Goal: Task Accomplishment & Management: Use online tool/utility

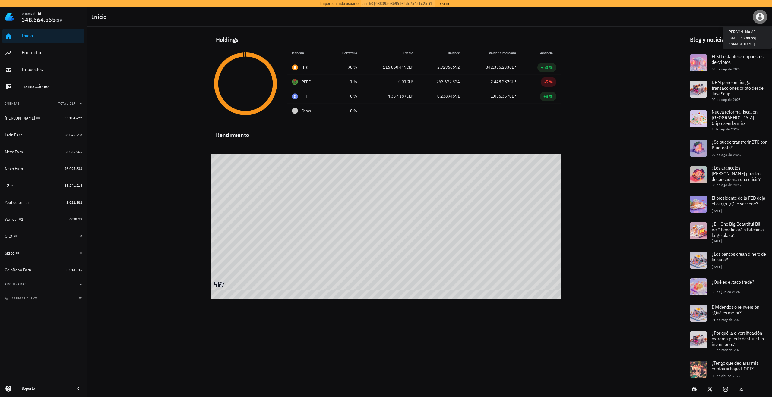
click at [761, 16] on icon "button" at bounding box center [760, 17] width 8 height 8
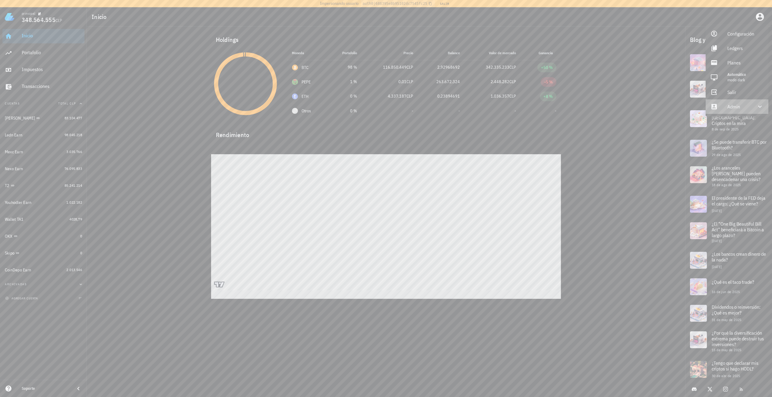
click at [744, 105] on div "Admin" at bounding box center [738, 107] width 22 height 12
click at [727, 119] on div "Impersonar" at bounding box center [745, 121] width 36 height 12
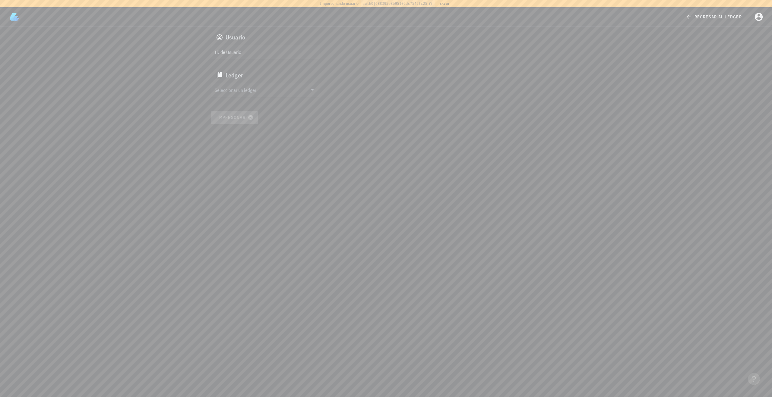
click at [251, 53] on input "ID de Usuario" at bounding box center [265, 52] width 100 height 10
paste input "google-oauth2|111720005653177259000"
type input "google-oauth2|111720005653177259000"
click at [237, 84] on div "Seleccionar un ledger" at bounding box center [265, 90] width 109 height 14
drag, startPoint x: 246, startPoint y: 94, endPoint x: 276, endPoint y: 139, distance: 53.6
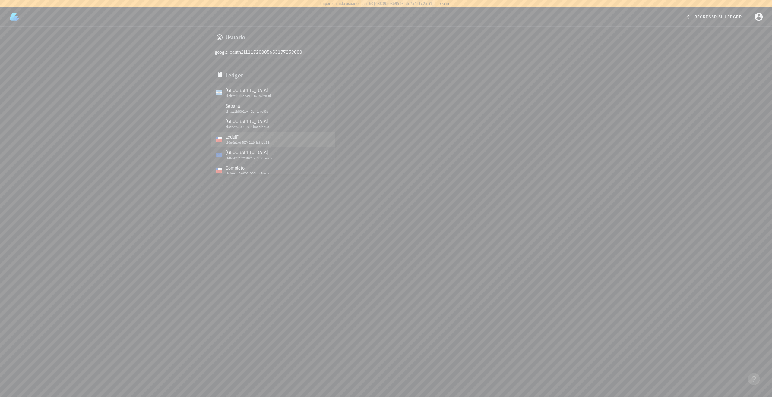
click at [276, 139] on div "Argentina cl2hwnhbb8739116vt5vlv5jok Sabana clftxgtld002ox41bfi1mcl0p Mexico cl…" at bounding box center [273, 241] width 124 height 316
click at [250, 166] on div "cmfcr0qff007110q40sa6f084" at bounding box center [278, 167] width 105 height 4
click at [245, 125] on div "Usuario google-oauth2|111720005653177259000 Ledger CryptoMKT cmfcr0qff007110q40…" at bounding box center [385, 77] width 357 height 101
click at [230, 122] on button "Impersonar" at bounding box center [234, 117] width 47 height 13
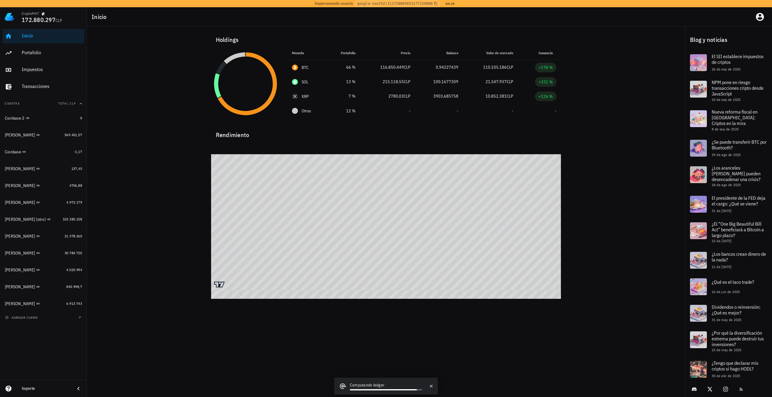
click at [141, 349] on div "CryptoMKT 172.880.297 CLP Inicio [GEOGRAPHIC_DATA] Impuestos [GEOGRAPHIC_DATA] …" at bounding box center [386, 198] width 772 height 397
click at [48, 193] on link "[PERSON_NAME] B 4706,88" at bounding box center [43, 186] width 82 height 14
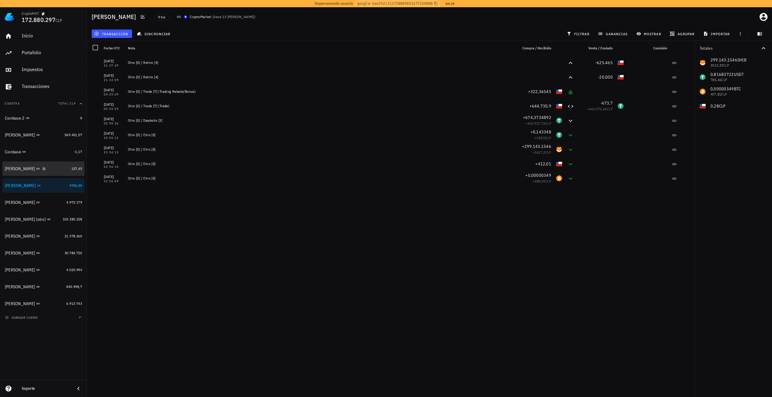
click at [48, 173] on div "[PERSON_NAME]" at bounding box center [37, 169] width 64 height 13
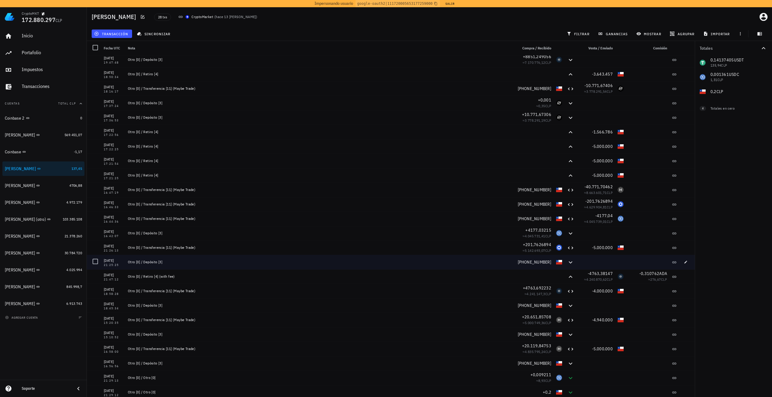
scroll to position [2, 0]
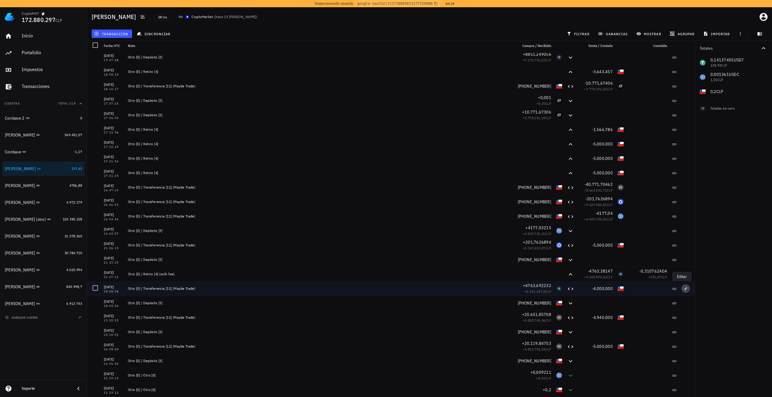
click at [684, 290] on icon "button" at bounding box center [686, 289] width 4 height 4
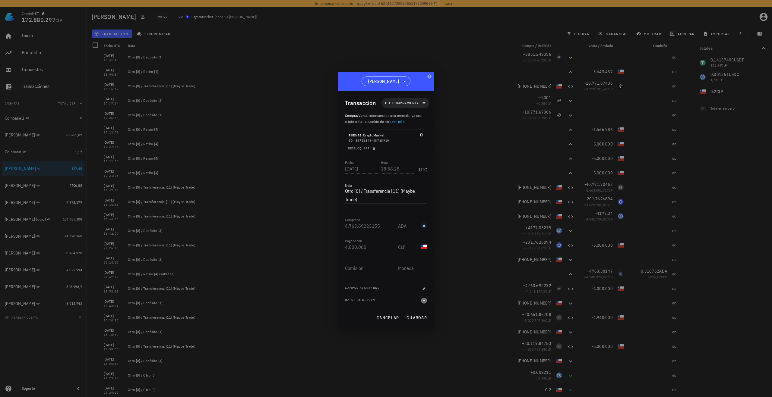
click at [423, 301] on icon "button" at bounding box center [424, 301] width 3 height 2
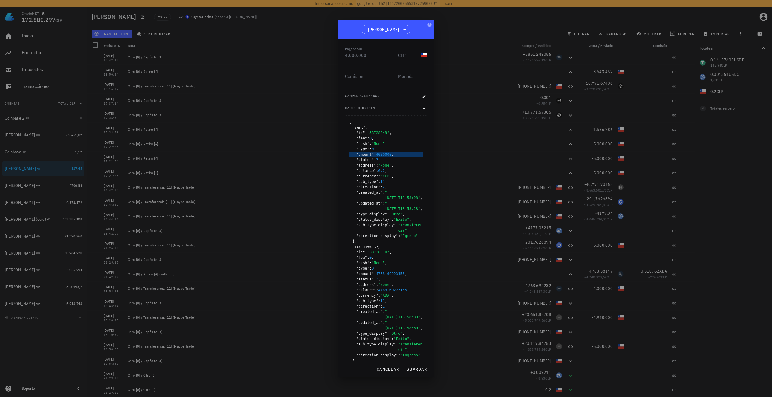
scroll to position [141, 0]
click at [391, 369] on span "cancelar" at bounding box center [387, 369] width 23 height 5
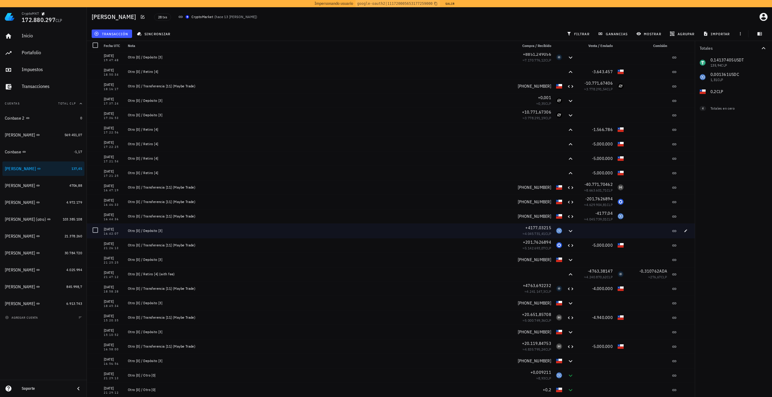
scroll to position [0, 0]
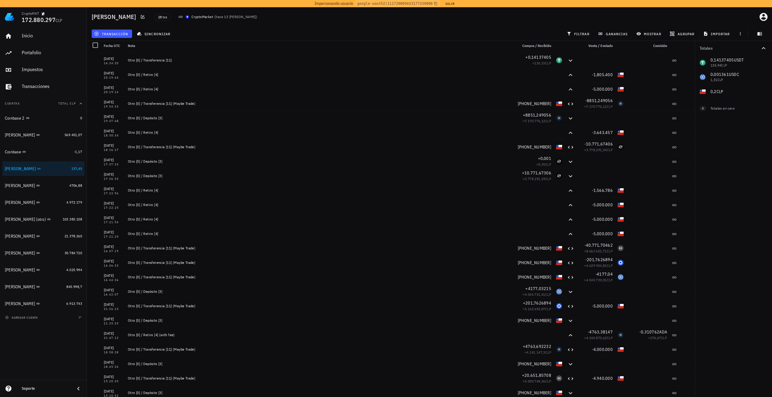
click at [466, 21] on div "28 txs CryptoMarket ( hace 13 [PERSON_NAME] )" at bounding box center [330, 16] width 360 height 15
